Goal: Task Accomplishment & Management: Use online tool/utility

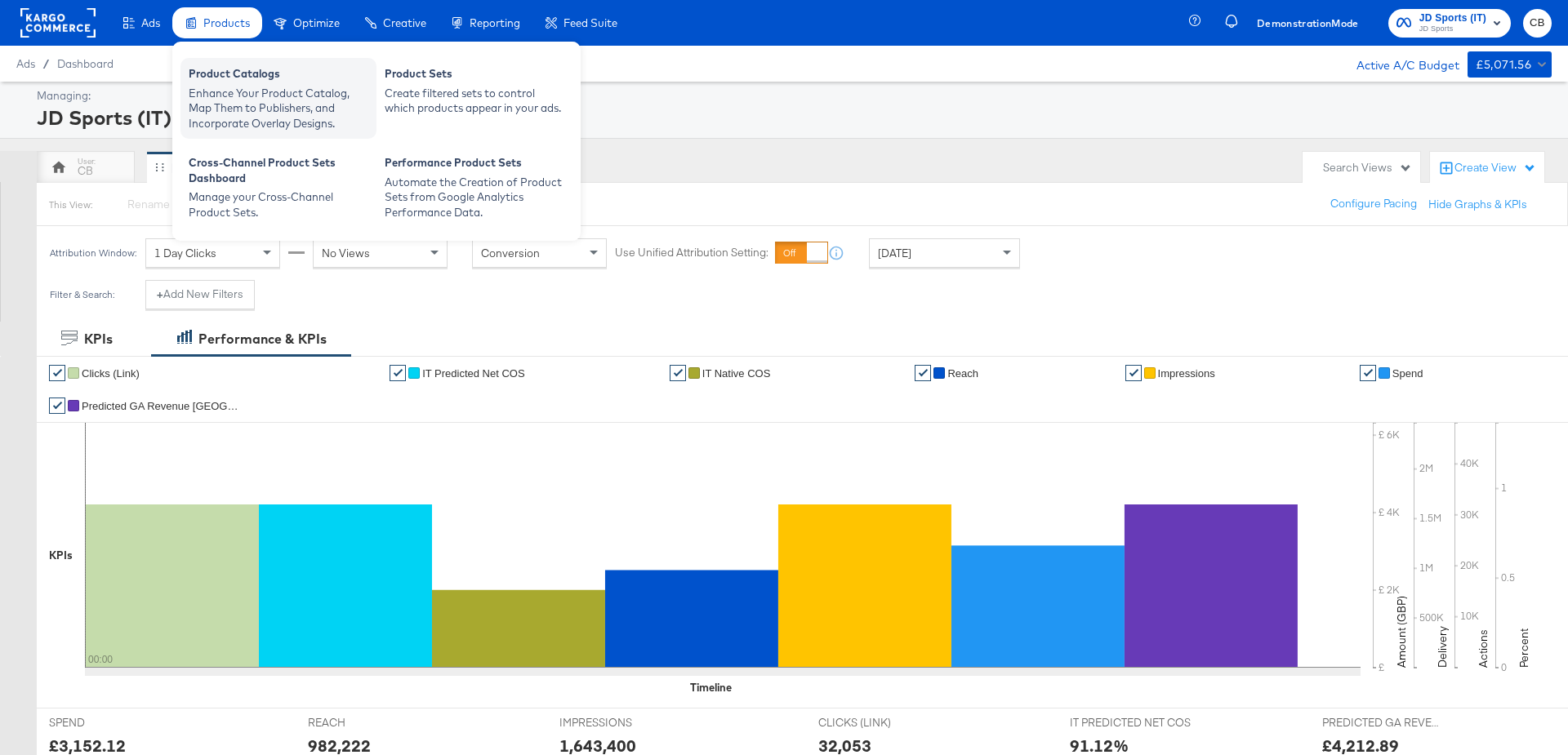
click at [231, 87] on div "Enhance Your Product Catalog, Map Them to Publishers, and Incorporate Overlay D…" at bounding box center [278, 108] width 180 height 46
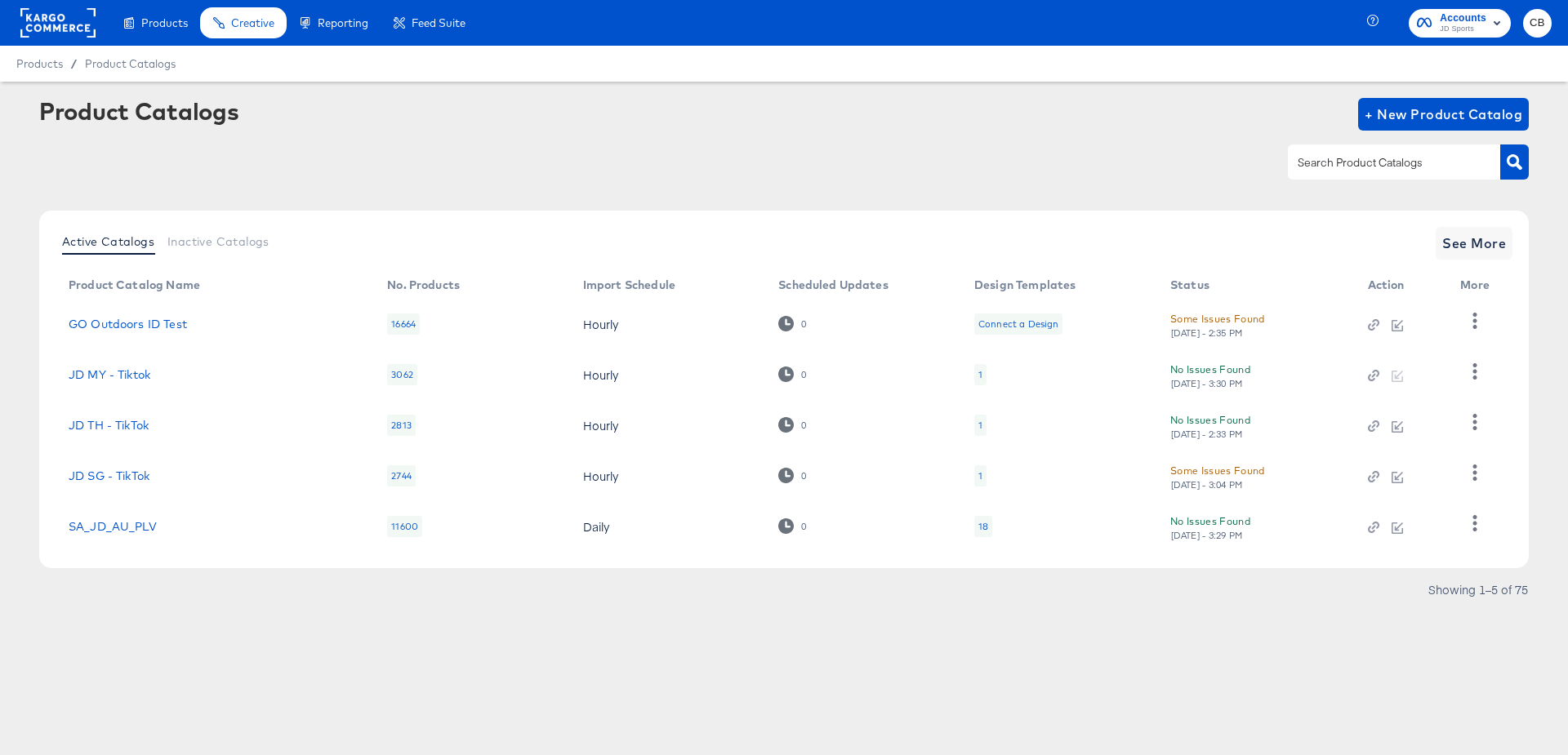
click at [1367, 164] on input "text" at bounding box center [1382, 163] width 174 height 19
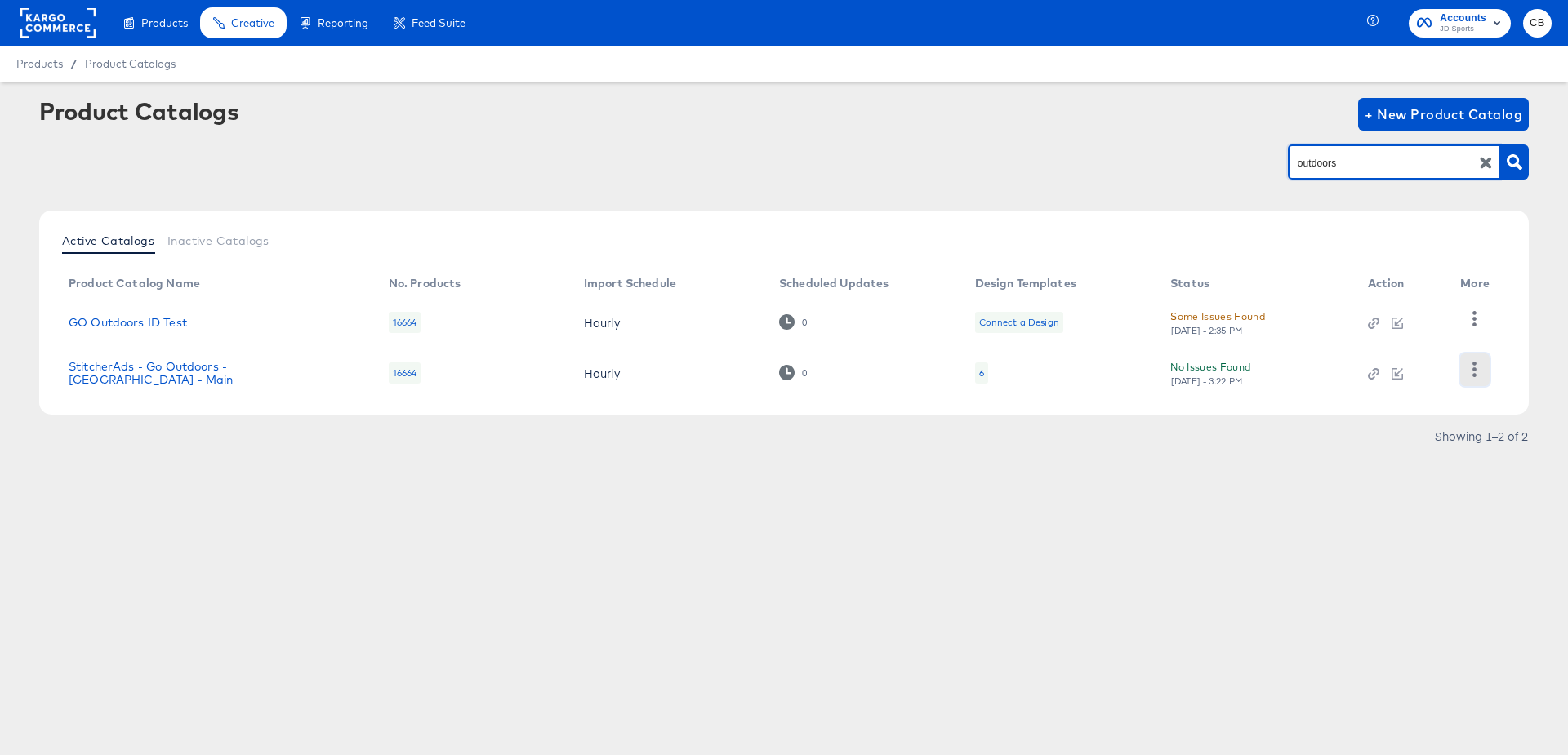
click at [1471, 370] on icon "button" at bounding box center [1475, 369] width 15 height 15
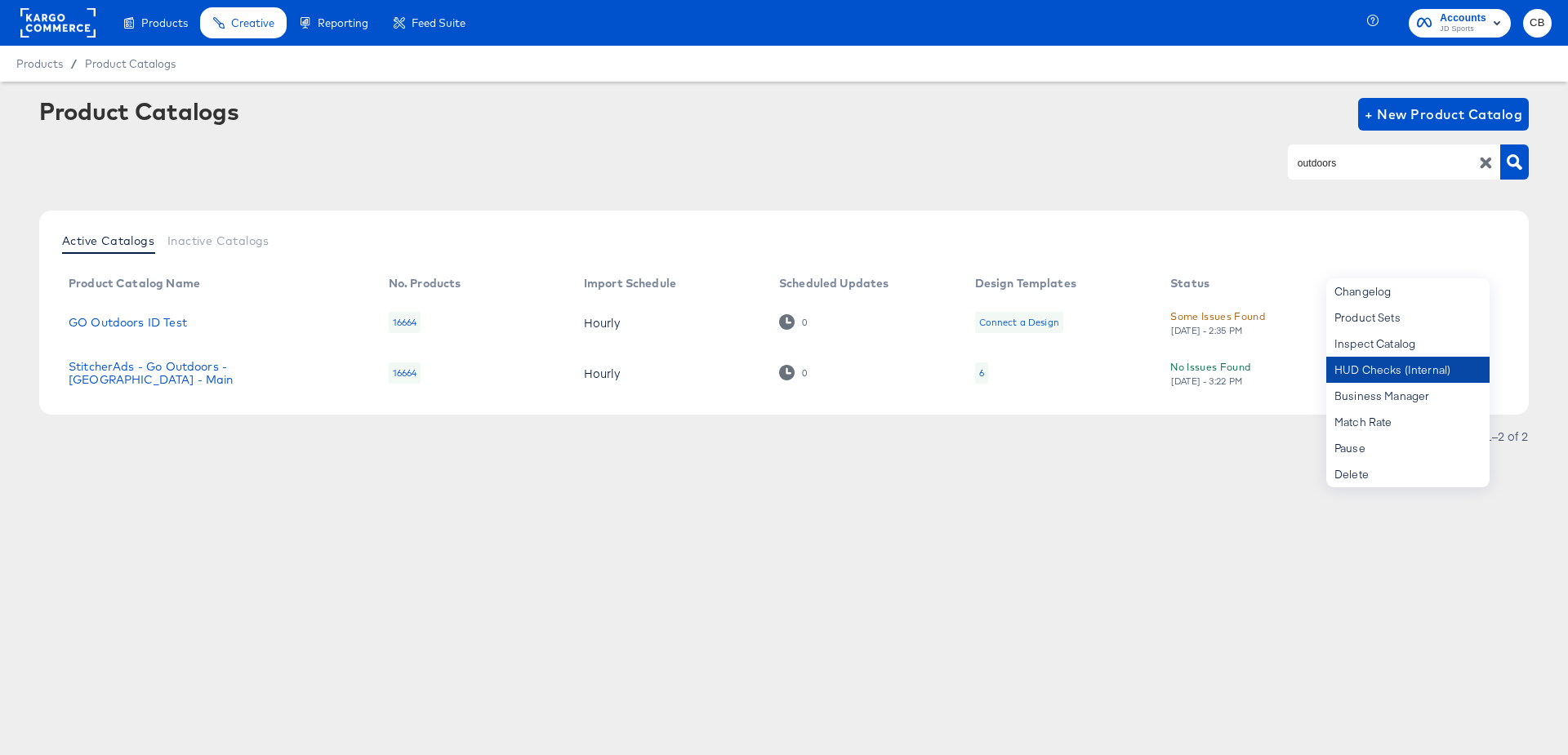
click at [1362, 368] on div "HUD Checks (Internal)" at bounding box center [1409, 370] width 164 height 26
click at [1342, 165] on input "outdoors" at bounding box center [1382, 163] width 174 height 19
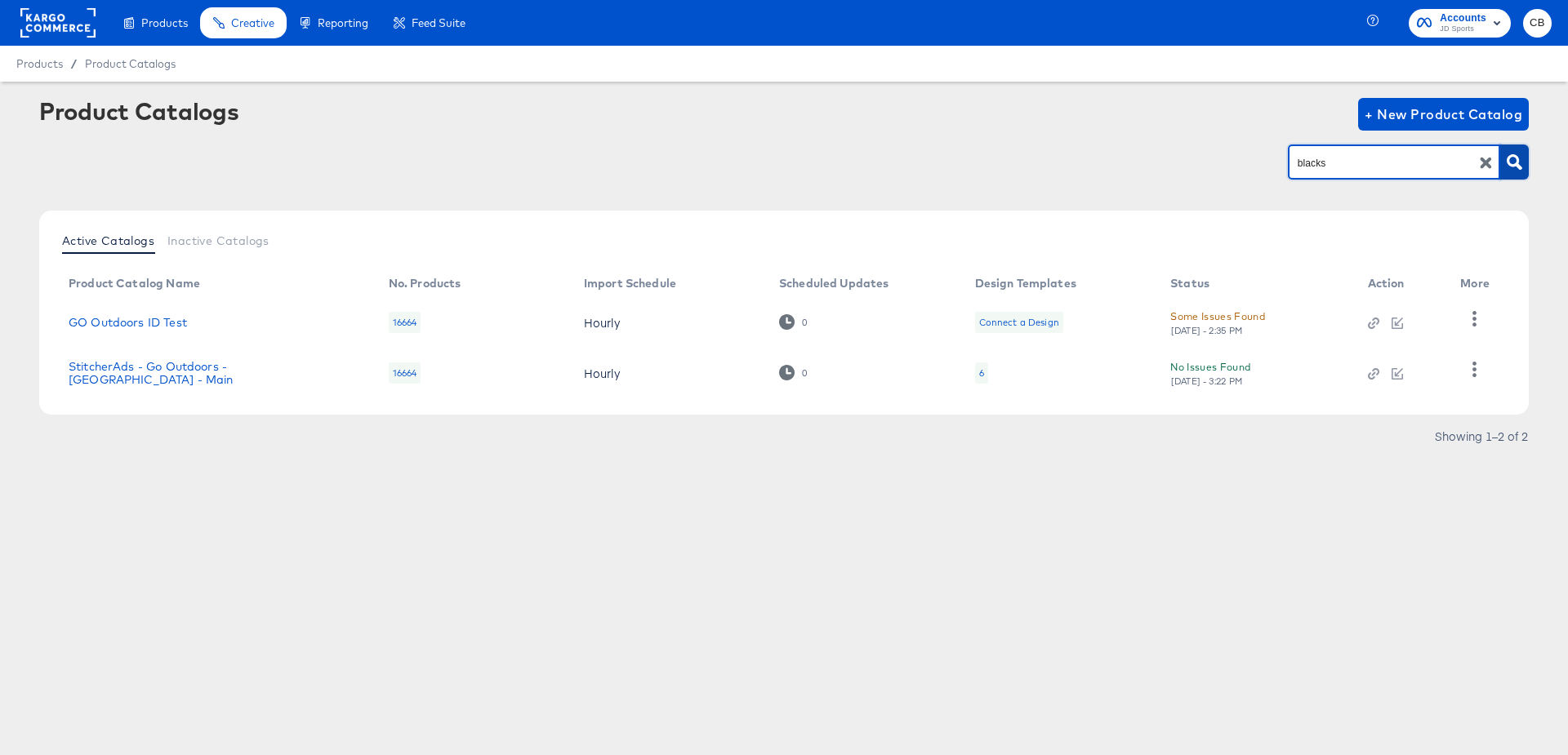
click at [1528, 161] on button "button" at bounding box center [1515, 162] width 28 height 35
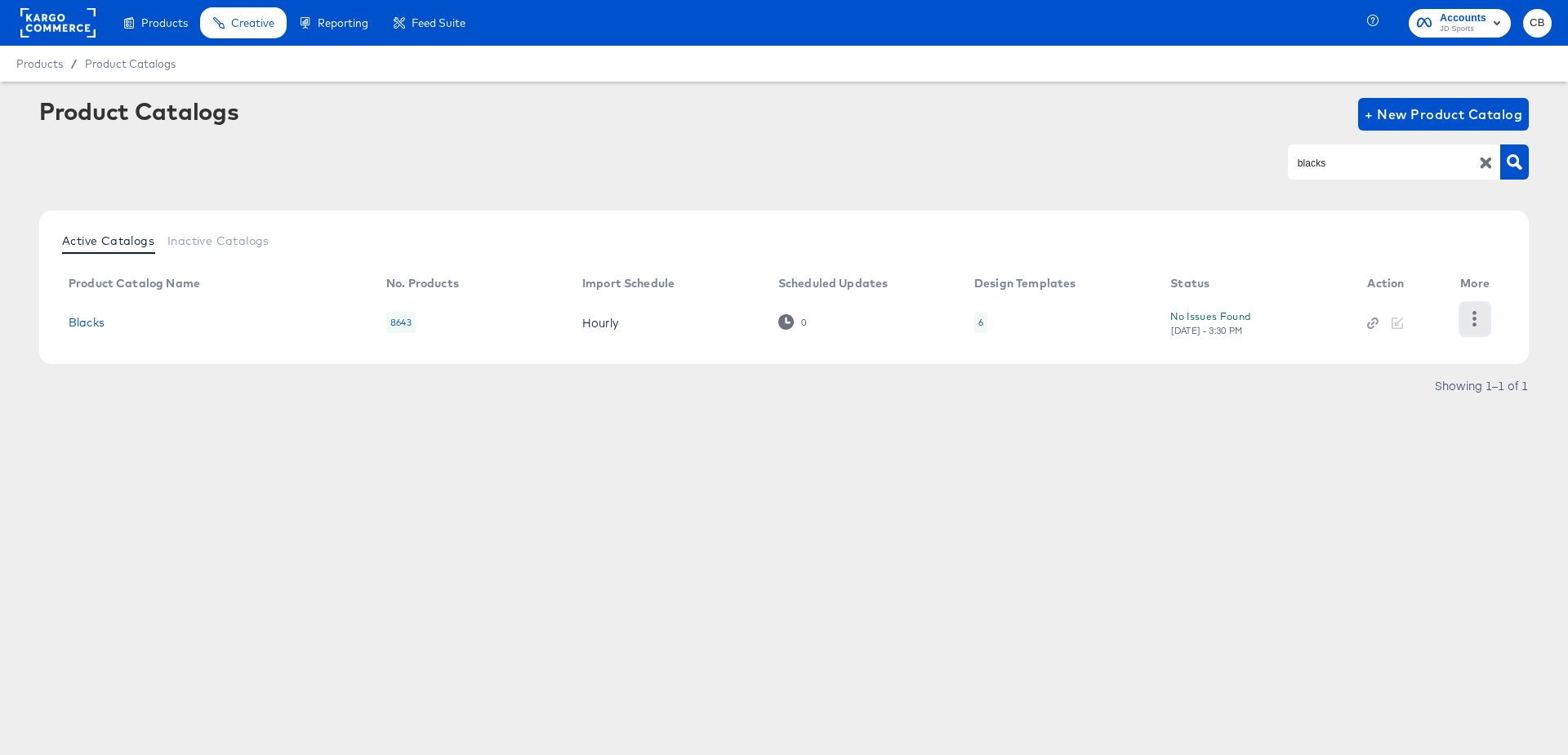
click at [1470, 314] on icon "button" at bounding box center [1475, 319] width 15 height 15
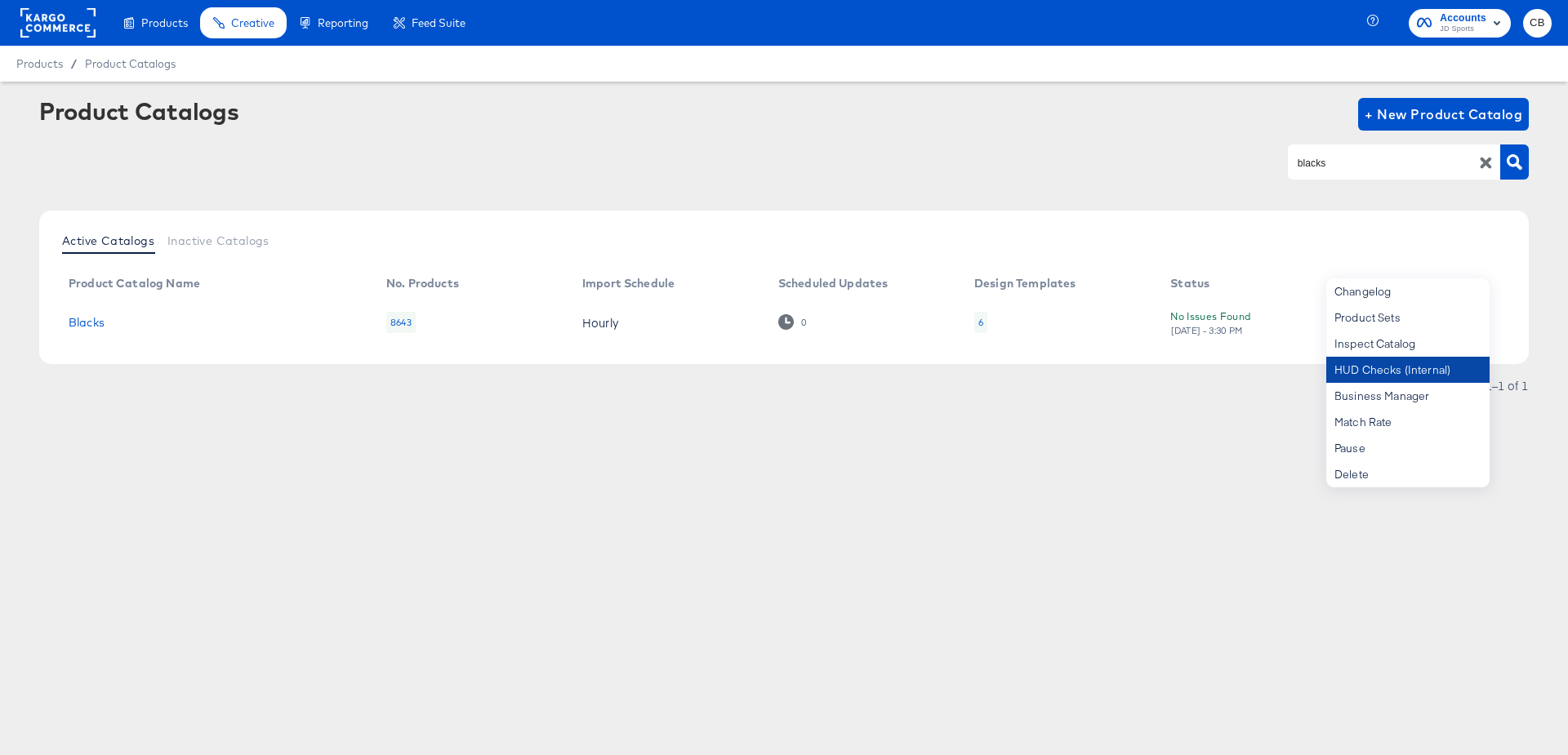
click at [1373, 366] on div "HUD Checks (Internal)" at bounding box center [1409, 370] width 164 height 26
click at [1330, 163] on input "blacks" at bounding box center [1382, 163] width 174 height 19
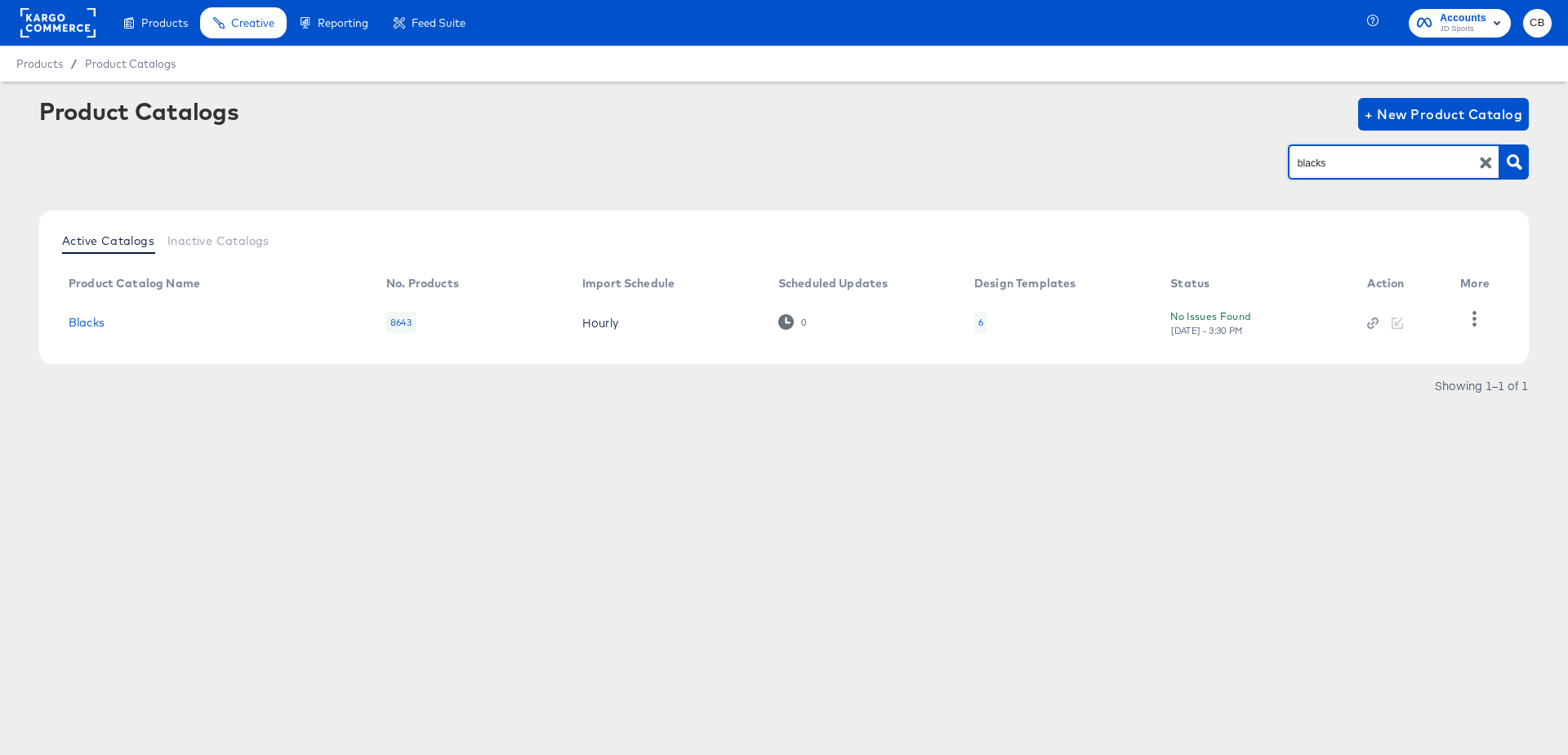
click at [1330, 163] on input "blacks" at bounding box center [1382, 163] width 174 height 19
type input "millets"
click at [1473, 311] on icon "button" at bounding box center [1475, 319] width 4 height 15
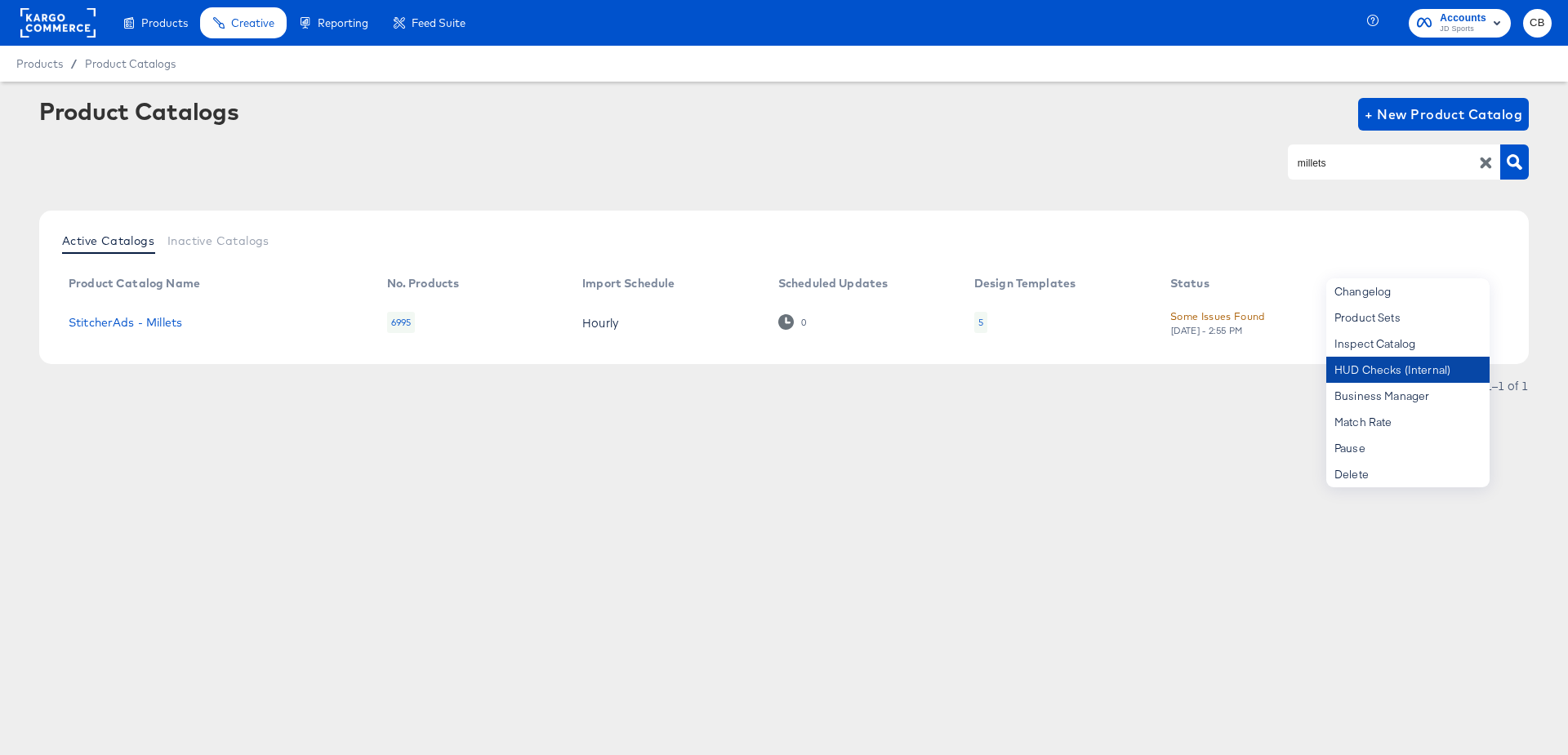
click at [1367, 375] on div "HUD Checks (Internal)" at bounding box center [1409, 370] width 164 height 26
